Goal: Information Seeking & Learning: Learn about a topic

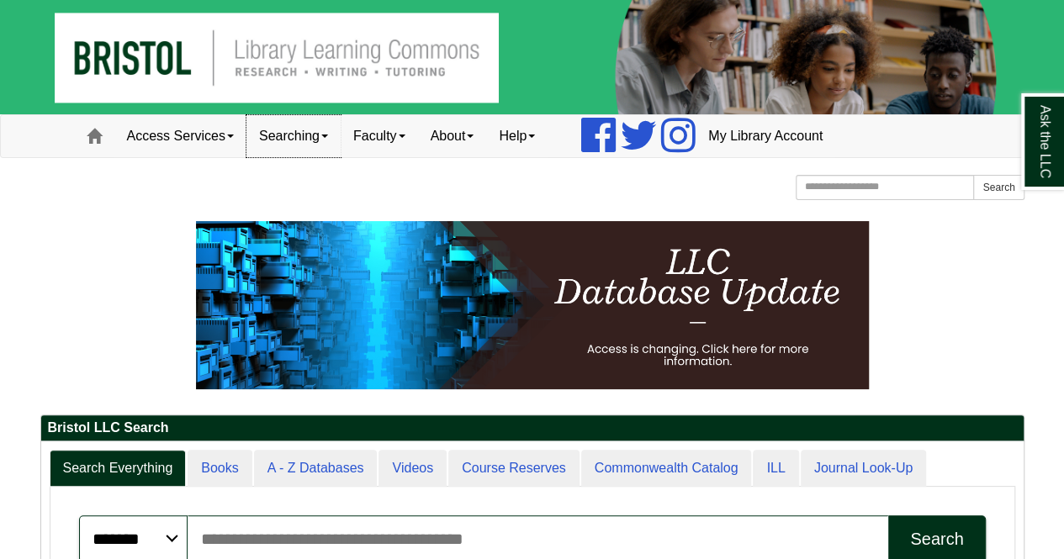
click at [328, 138] on span at bounding box center [324, 136] width 7 height 3
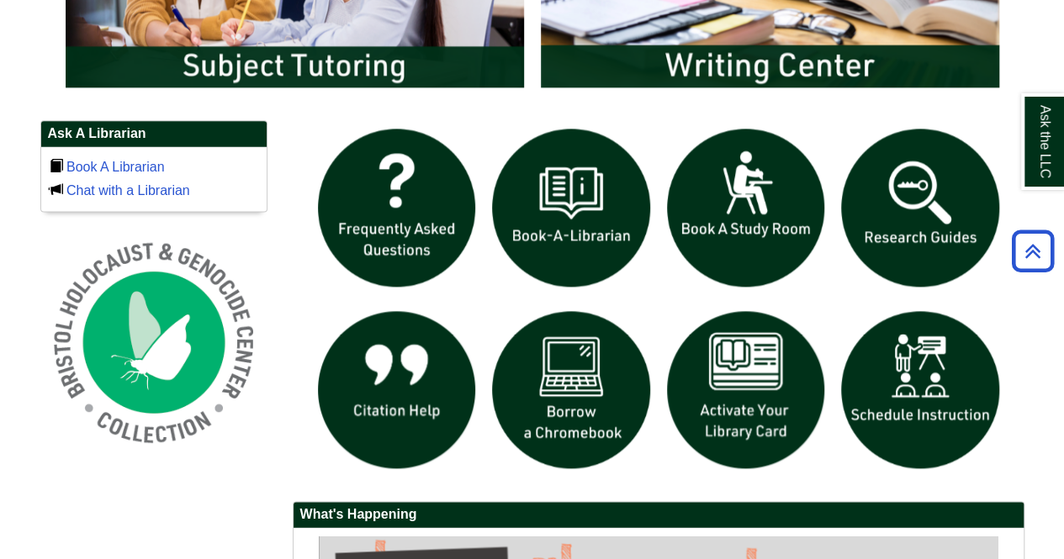
scroll to position [1050, 0]
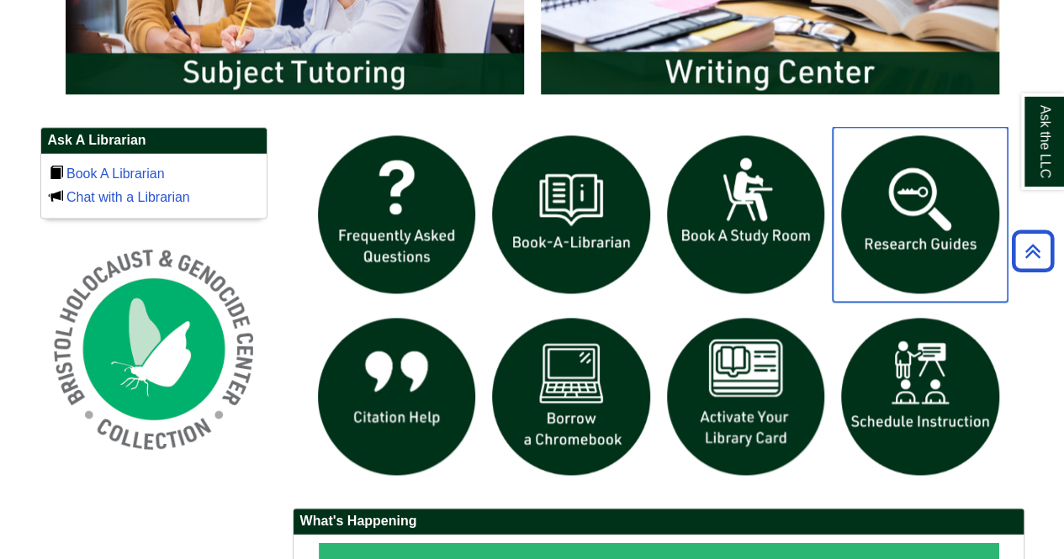
click at [917, 233] on img "slideshow" at bounding box center [919, 214] width 175 height 175
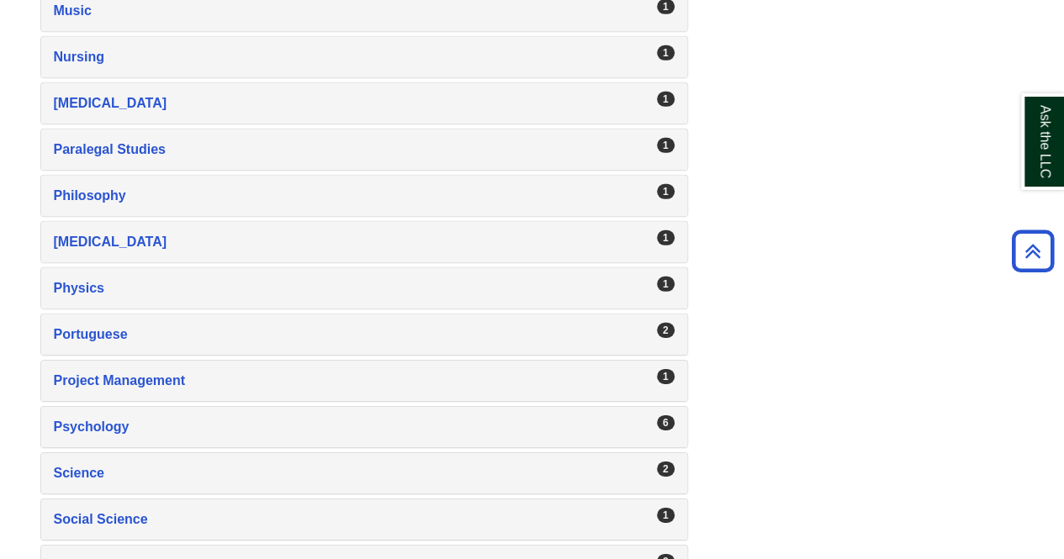
scroll to position [2470, 0]
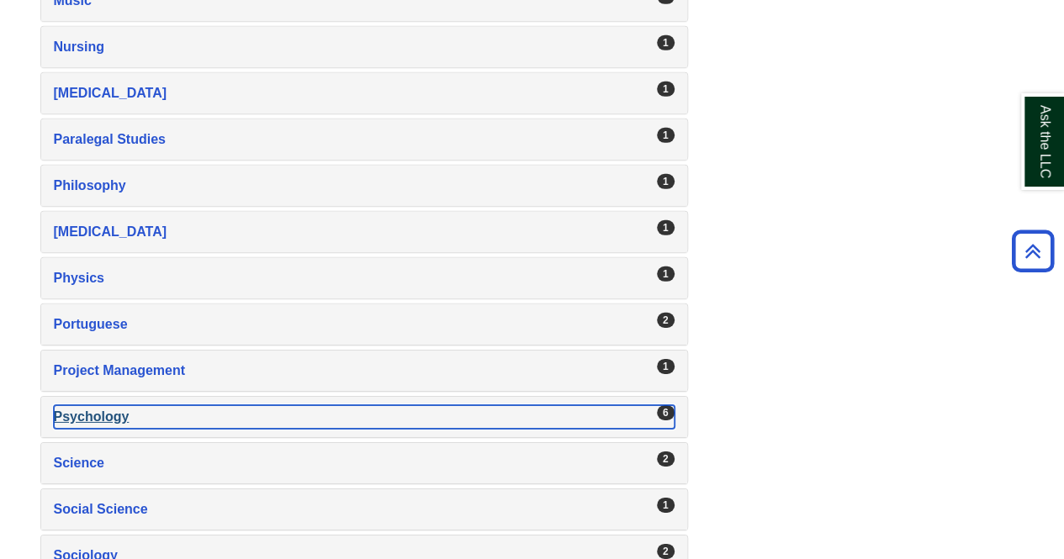
click at [192, 405] on div "Psychology , 6 guides" at bounding box center [364, 417] width 621 height 24
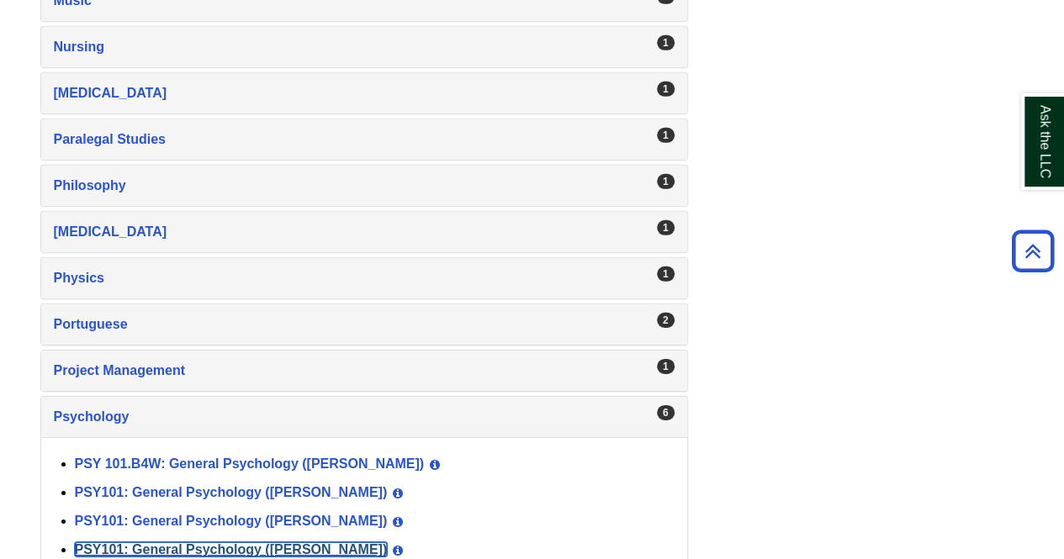
click at [266, 542] on link "PSY101: General Psychology ([PERSON_NAME])" at bounding box center [231, 549] width 313 height 14
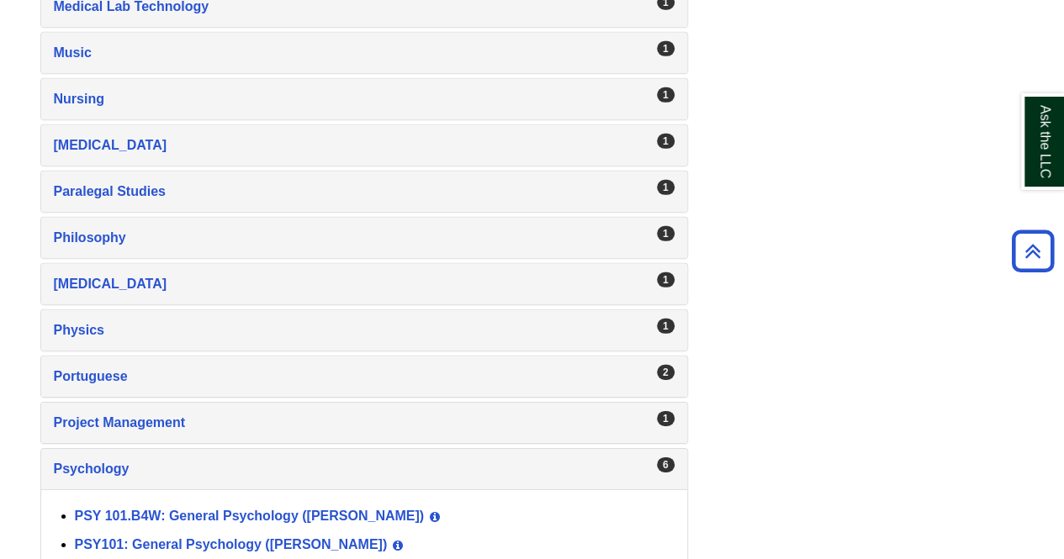
scroll to position [2415, 0]
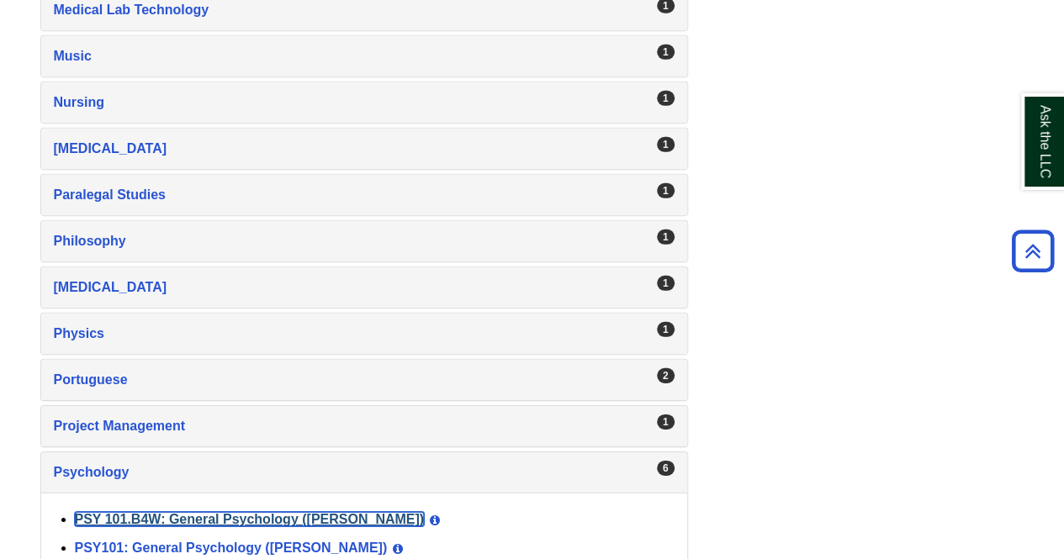
click at [277, 512] on link "PSY 101.B4W: General Psychology ([PERSON_NAME])" at bounding box center [250, 519] width 350 height 14
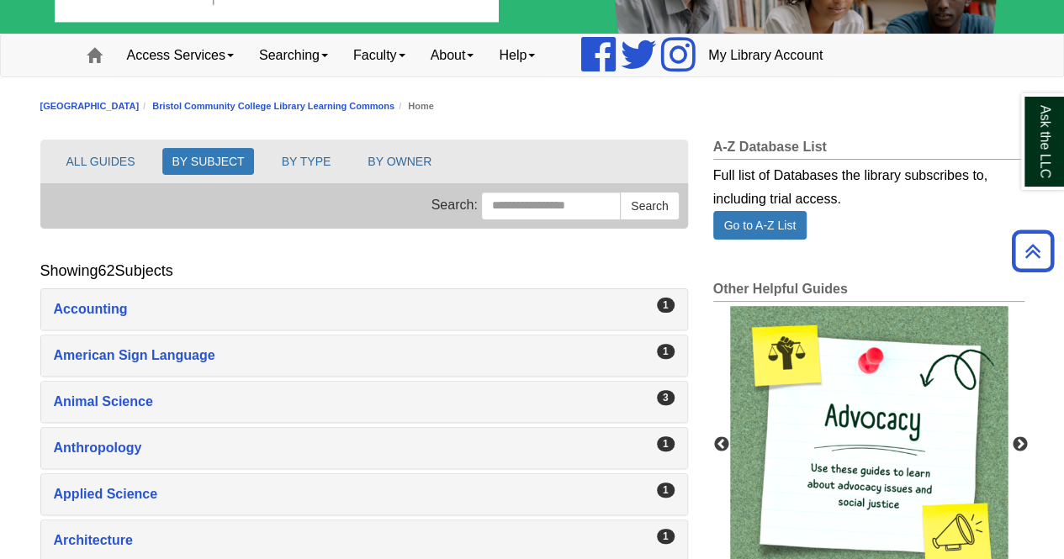
scroll to position [0, 0]
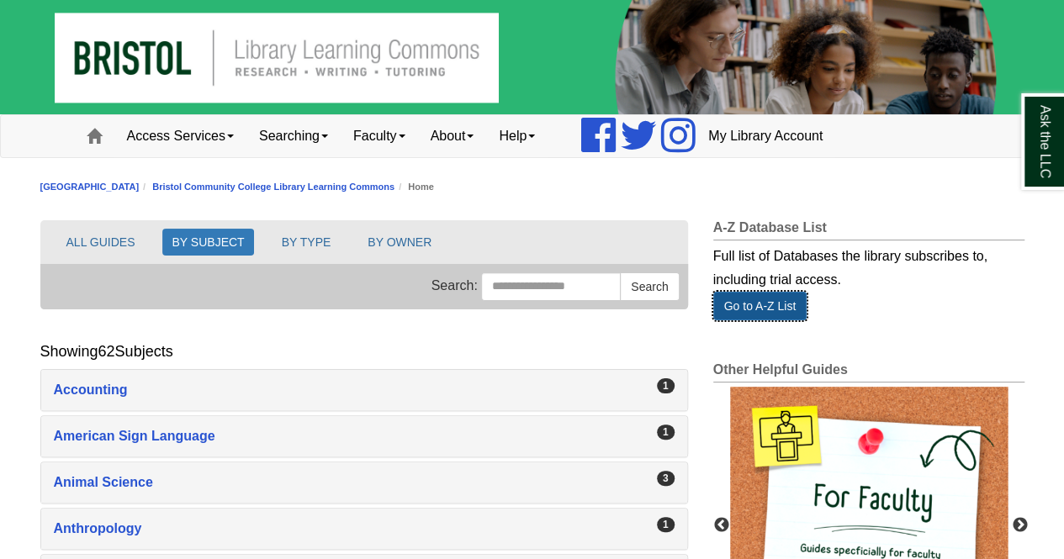
click at [790, 309] on link "Go to A-Z List" at bounding box center [760, 306] width 94 height 29
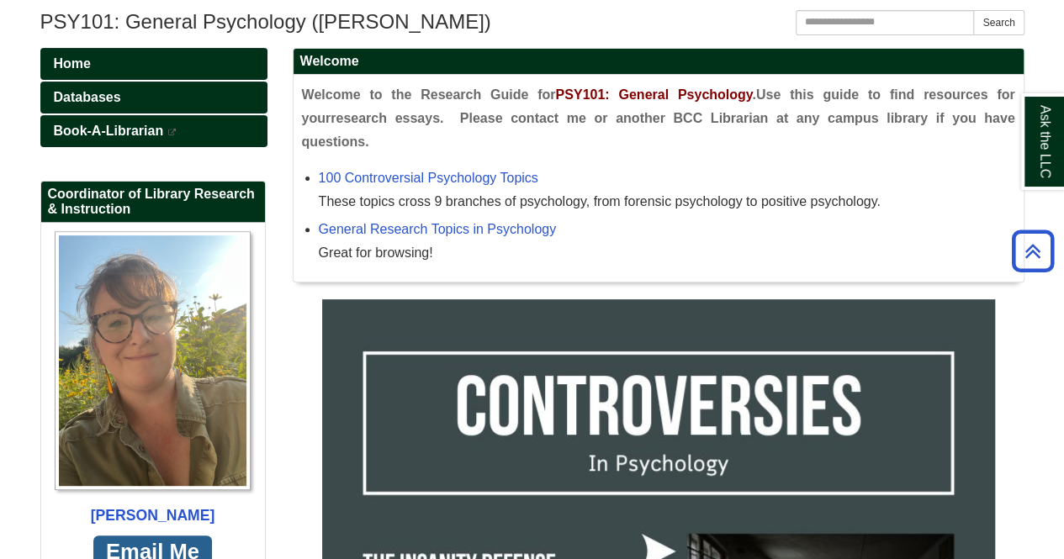
scroll to position [174, 0]
